Goal: Contribute content: Add original content to the website for others to see

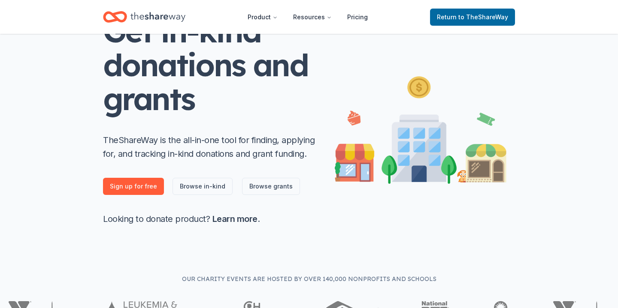
scroll to position [100, 0]
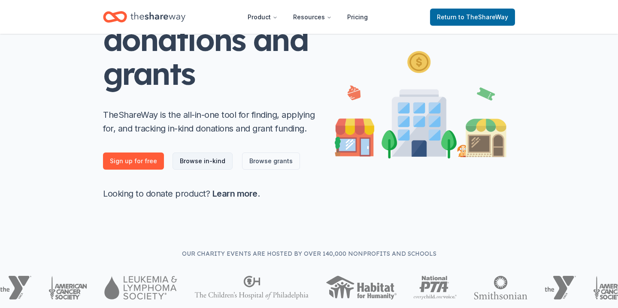
click at [208, 165] on link "Browse in-kind" at bounding box center [202, 161] width 60 height 17
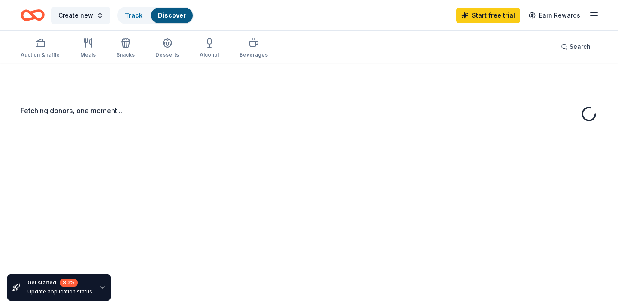
click at [200, 160] on div "Fetching donors, one moment..." at bounding box center [309, 217] width 618 height 308
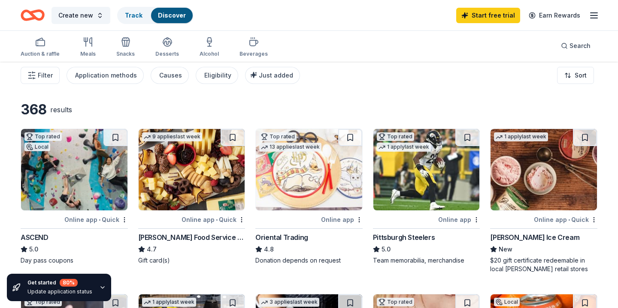
scroll to position [81, 0]
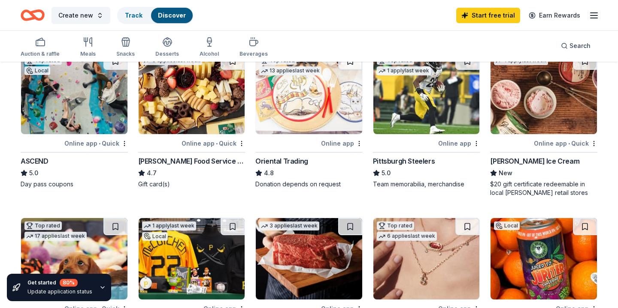
click at [409, 125] on img at bounding box center [426, 94] width 106 height 82
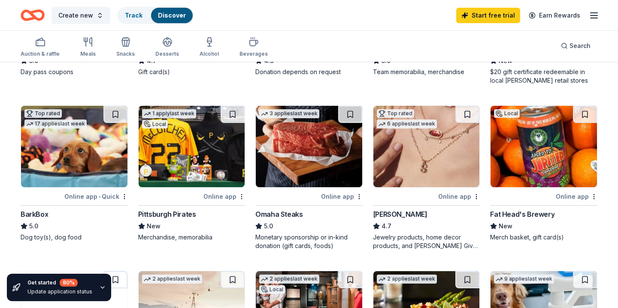
scroll to position [196, 0]
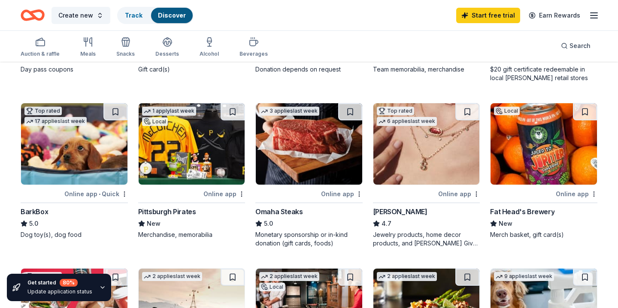
click at [188, 148] on img at bounding box center [192, 144] width 106 height 82
click at [283, 136] on img at bounding box center [309, 144] width 106 height 82
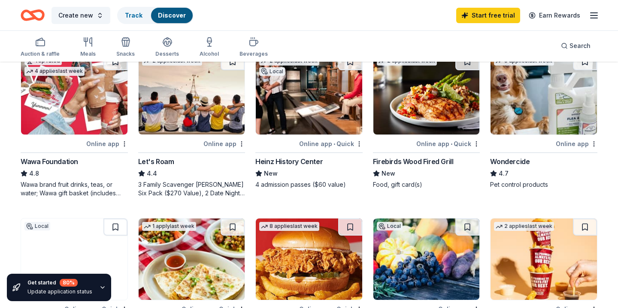
scroll to position [414, 0]
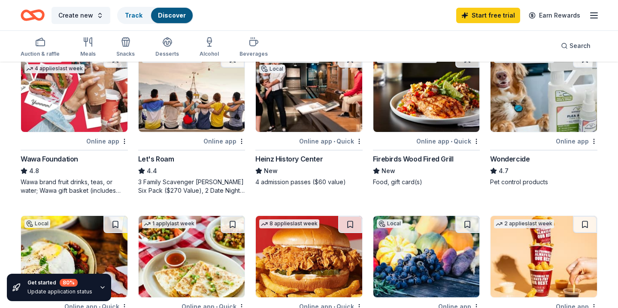
click at [295, 120] on img at bounding box center [309, 92] width 106 height 82
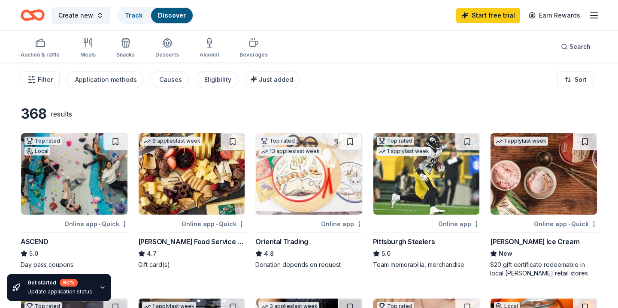
scroll to position [0, 0]
click at [592, 17] on icon "button" at bounding box center [594, 15] width 10 height 10
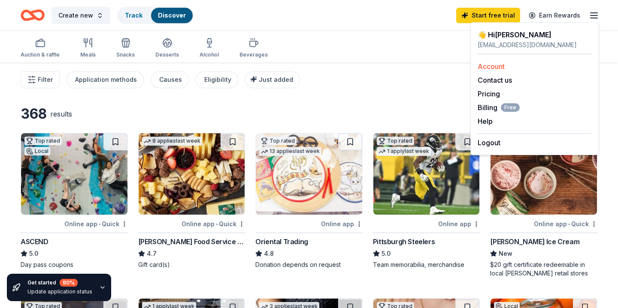
click at [493, 64] on link "Account" at bounding box center [491, 66] width 27 height 9
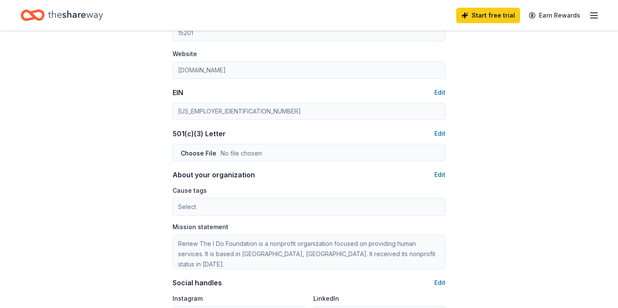
scroll to position [411, 0]
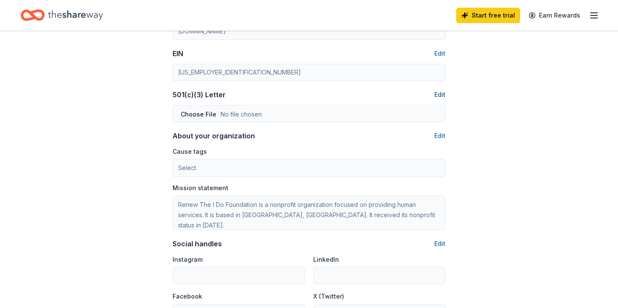
click at [443, 92] on button "Edit" at bounding box center [439, 95] width 11 height 10
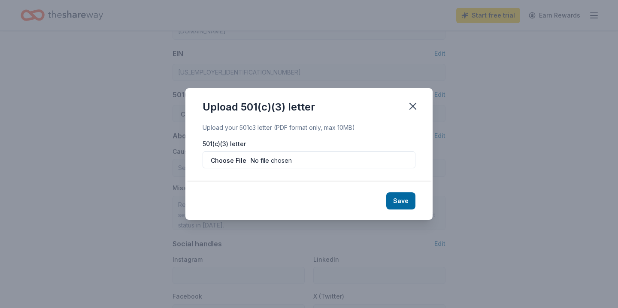
click at [232, 162] on input "file" at bounding box center [309, 159] width 213 height 17
click at [239, 163] on input "file" at bounding box center [309, 159] width 213 height 17
type input "C:\fakepath\RTID Notice of Tax Exempt Status.pdf"
click at [404, 201] on button "Save" at bounding box center [400, 201] width 29 height 17
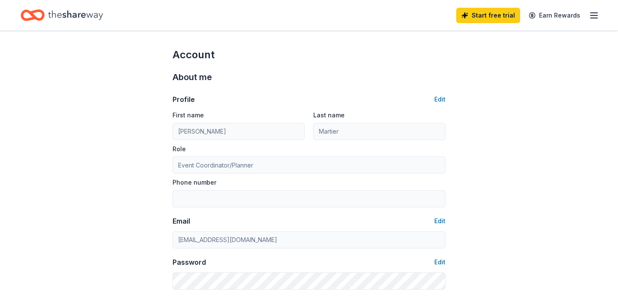
scroll to position [0, 0]
click at [592, 17] on icon "button" at bounding box center [594, 15] width 10 height 10
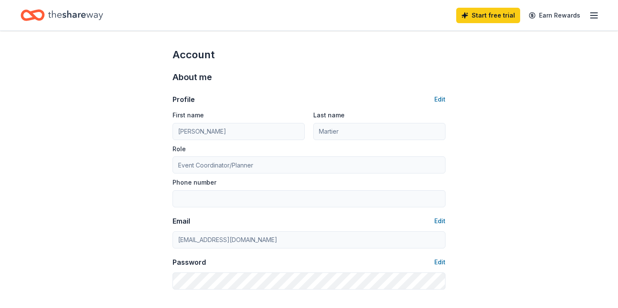
click at [60, 15] on icon "Home" at bounding box center [75, 14] width 55 height 9
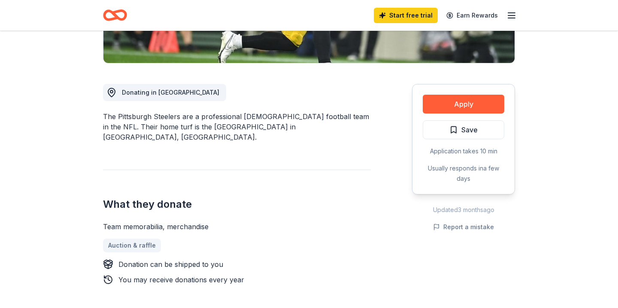
scroll to position [206, 0]
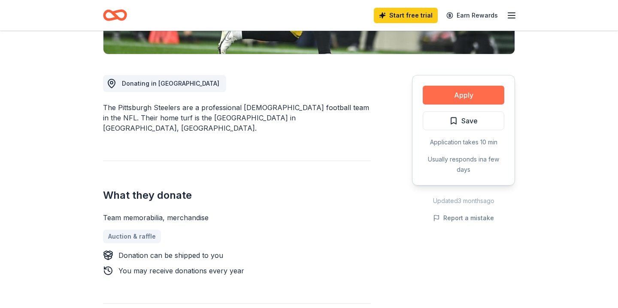
click at [451, 93] on button "Apply" at bounding box center [464, 95] width 82 height 19
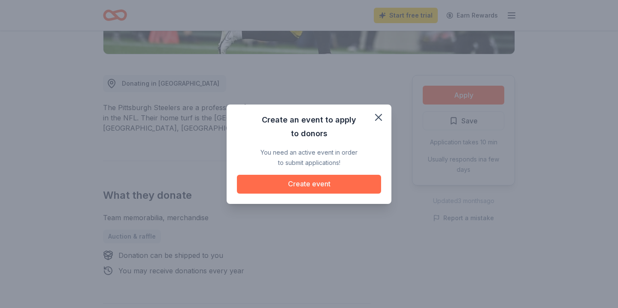
click at [307, 189] on button "Create event" at bounding box center [309, 184] width 144 height 19
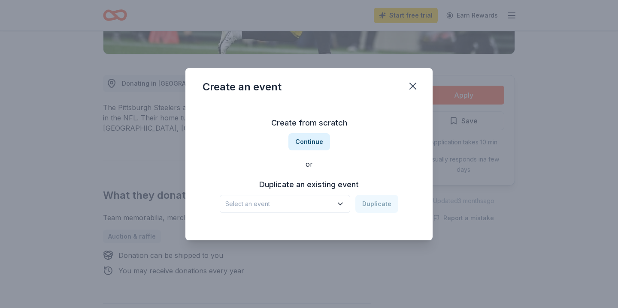
click at [342, 206] on icon "button" at bounding box center [340, 204] width 9 height 9
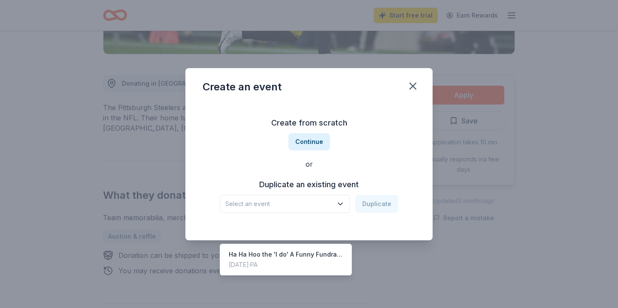
click at [313, 145] on div "Create from scratch Continue or Duplicate an existing event Select an event Dup…" at bounding box center [309, 165] width 213 height 124
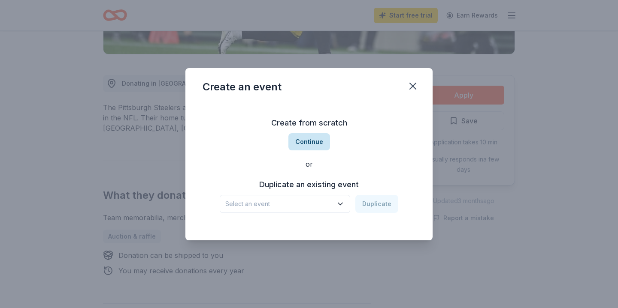
click at [310, 142] on button "Continue" at bounding box center [309, 141] width 42 height 17
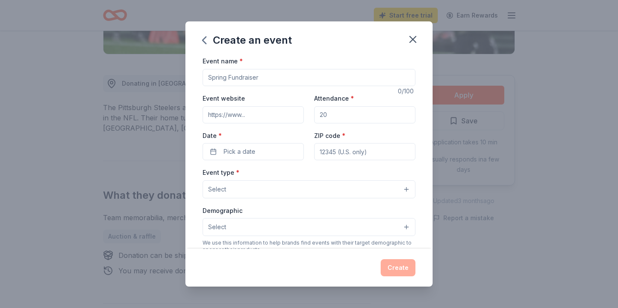
click at [228, 78] on input "Event name *" at bounding box center [309, 77] width 213 height 17
click at [264, 77] on input "Event name *" at bounding box center [309, 77] width 213 height 17
type input "F"
type input "End of year Fundraiser"
click at [414, 39] on icon "button" at bounding box center [413, 39] width 6 height 6
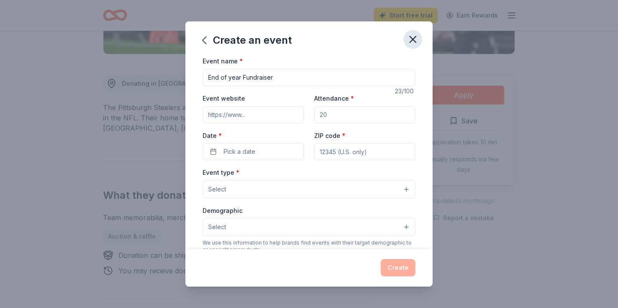
click at [413, 40] on icon "button" at bounding box center [413, 39] width 6 height 6
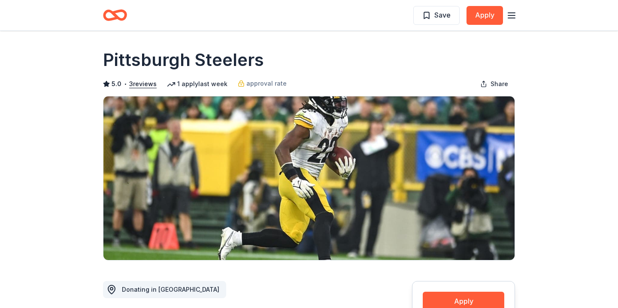
scroll to position [0, 0]
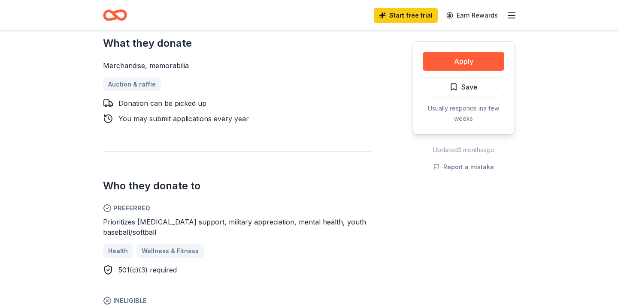
scroll to position [363, 0]
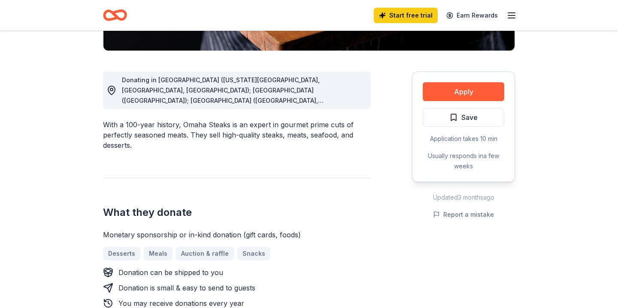
scroll to position [254, 0]
